Goal: Information Seeking & Learning: Check status

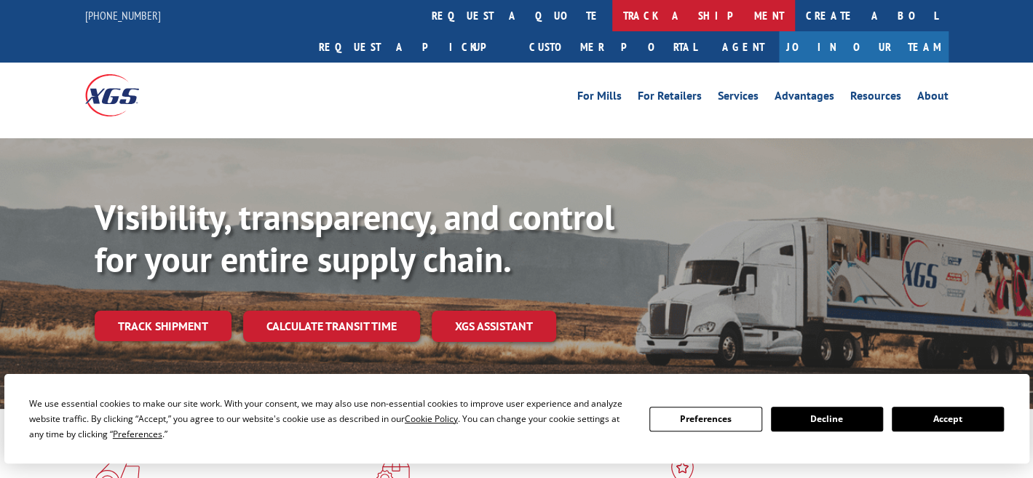
click at [612, 19] on link "track a shipment" at bounding box center [703, 15] width 183 height 31
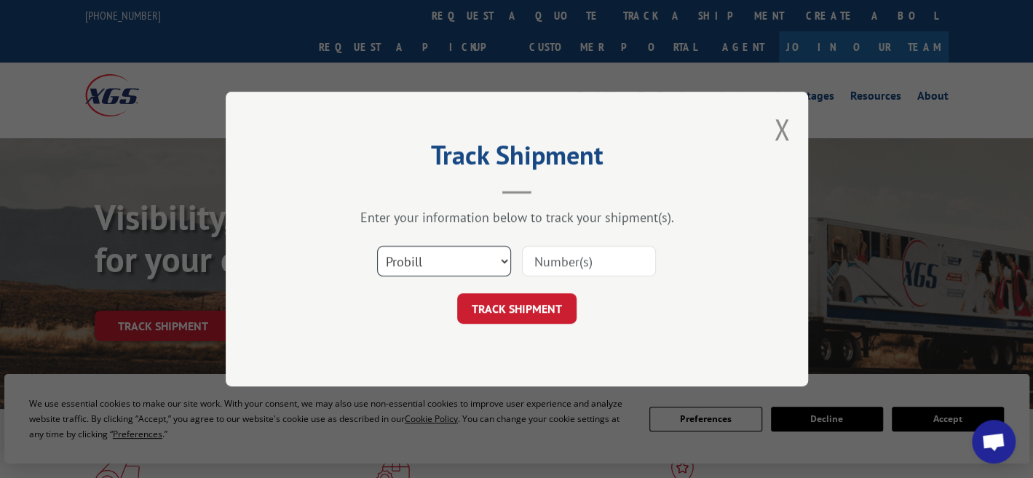
click at [450, 254] on select "Select category... Probill BOL PO" at bounding box center [444, 261] width 134 height 31
select select "bol"
click at [377, 246] on select "Select category... Probill BOL PO" at bounding box center [444, 261] width 134 height 31
click at [567, 268] on input at bounding box center [589, 261] width 134 height 31
type input "125406506"
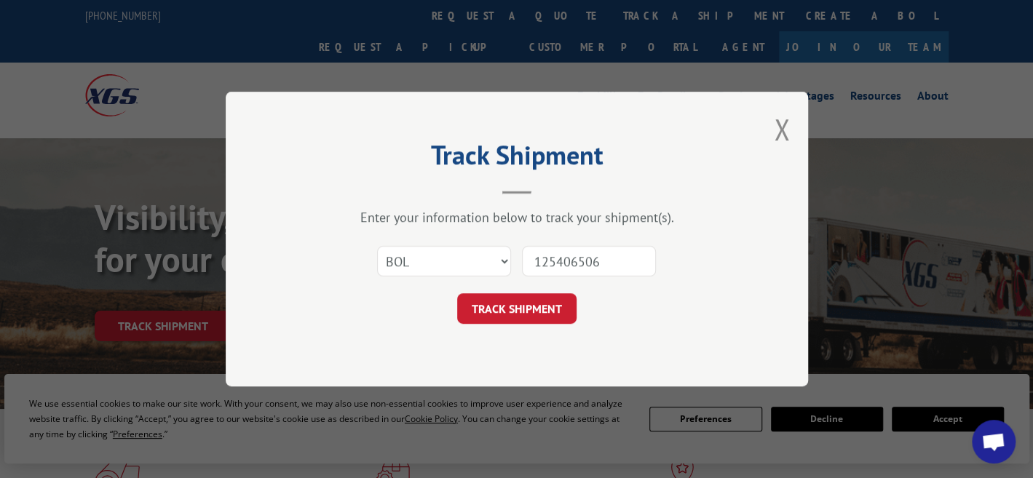
click button "TRACK SHIPMENT" at bounding box center [516, 308] width 119 height 31
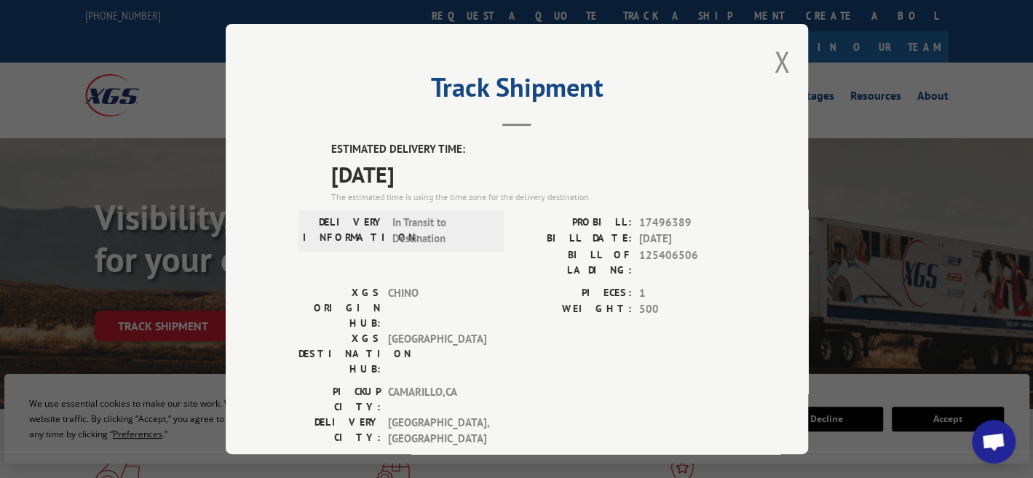
click at [669, 147] on label "ESTIMATED DELIVERY TIME:" at bounding box center [533, 149] width 404 height 17
